Goal: Task Accomplishment & Management: Use online tool/utility

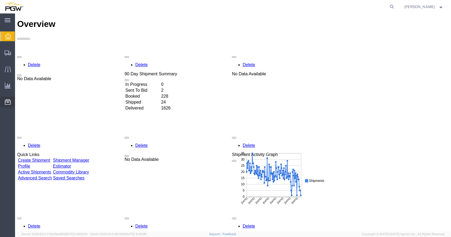
click at [0, 0] on span "Location Appointment" at bounding box center [0, 0] width 0 height 0
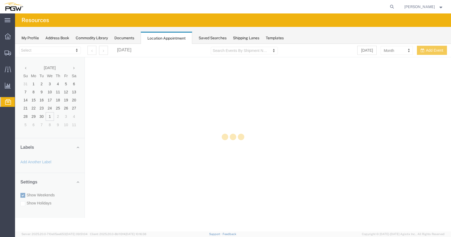
select select "28253"
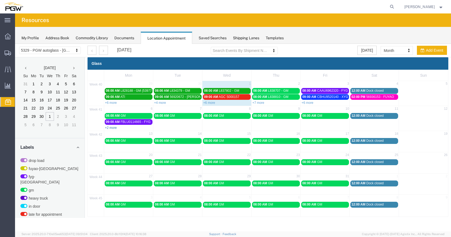
click at [114, 128] on link "+2 more" at bounding box center [111, 128] width 12 height 4
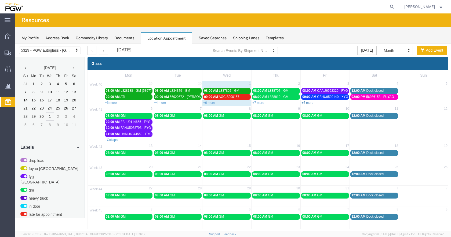
click at [307, 102] on link "+6 more" at bounding box center [308, 103] width 12 height 4
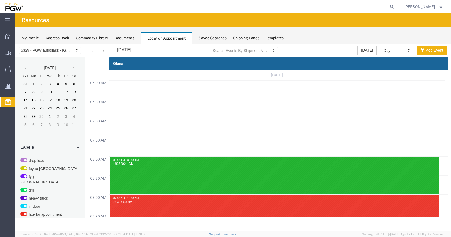
scroll to position [229, 0]
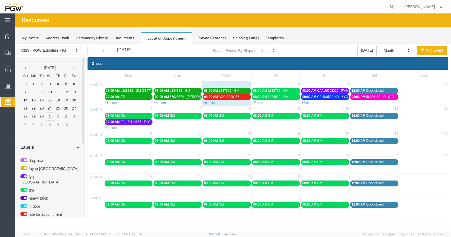
drag, startPoint x: 112, startPoint y: 128, endPoint x: 233, endPoint y: 125, distance: 121.2
click at [116, 128] on link "+2 more" at bounding box center [111, 128] width 12 height 4
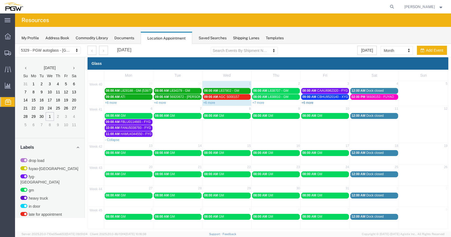
click at [309, 103] on link "+6 more" at bounding box center [308, 103] width 12 height 4
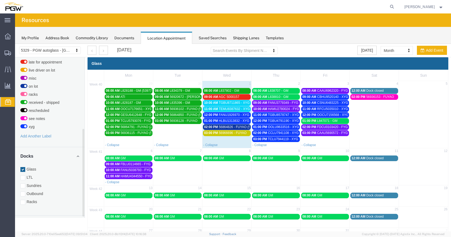
scroll to position [162, 0]
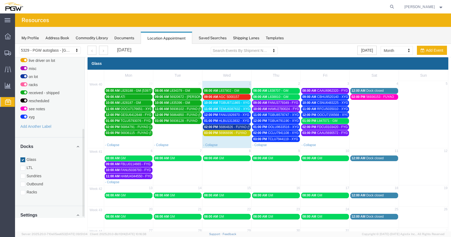
drag, startPoint x: 84, startPoint y: 145, endPoint x: 88, endPoint y: 219, distance: 74.0
click at [88, 219] on div "5329 - PGW autoglass - Chillicothe 5329 - PGW autoglass - [GEOGRAPHIC_DATA] [DA…" at bounding box center [233, 157] width 436 height 227
click at [24, 190] on div at bounding box center [22, 192] width 5 height 5
click at [15, 44] on input "Racks" at bounding box center [15, 44] width 0 height 0
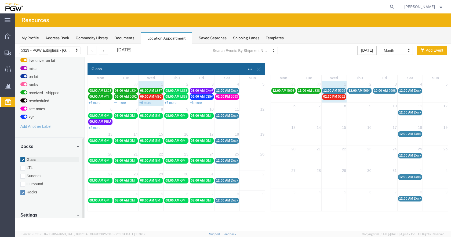
click at [23, 157] on div at bounding box center [22, 159] width 5 height 5
click at [15, 44] on input "Glass" at bounding box center [15, 44] width 0 height 0
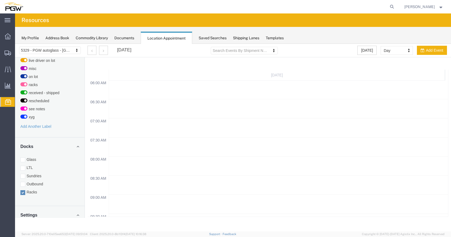
scroll to position [229, 0]
click at [23, 157] on div at bounding box center [22, 159] width 5 height 5
click at [15, 44] on input "Glass" at bounding box center [15, 44] width 0 height 0
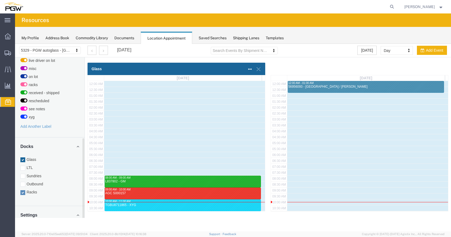
scroll to position [143, 0]
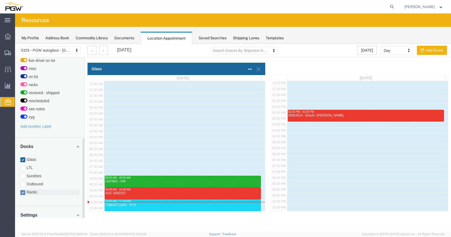
click at [24, 190] on div at bounding box center [22, 192] width 5 height 5
click at [15, 44] on input "Racks" at bounding box center [15, 44] width 0 height 0
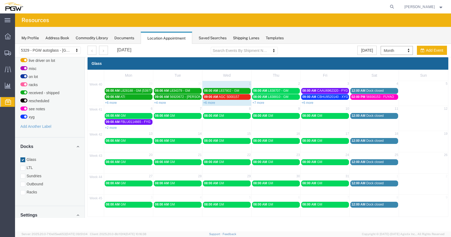
drag, startPoint x: 308, startPoint y: 101, endPoint x: 311, endPoint y: 106, distance: 6.5
click at [308, 102] on link "+6 more" at bounding box center [308, 103] width 12 height 4
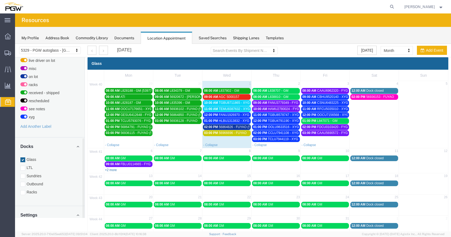
click at [114, 170] on link "+2 more" at bounding box center [111, 170] width 12 height 4
